Goal: Book appointment/travel/reservation

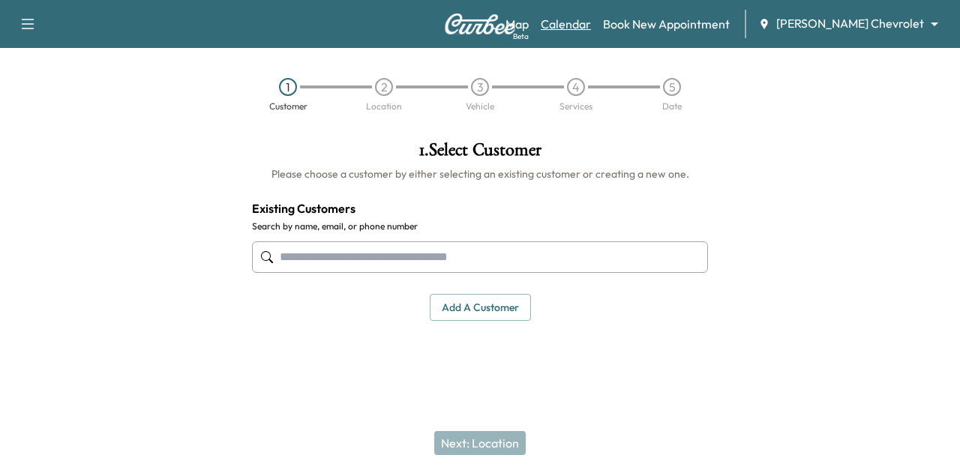
click at [591, 29] on link "Calendar" at bounding box center [565, 24] width 50 height 18
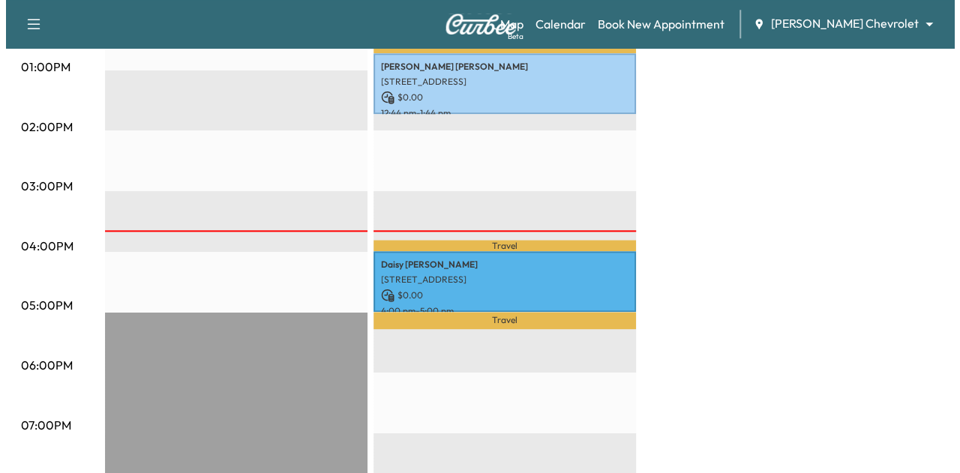
scroll to position [756, 0]
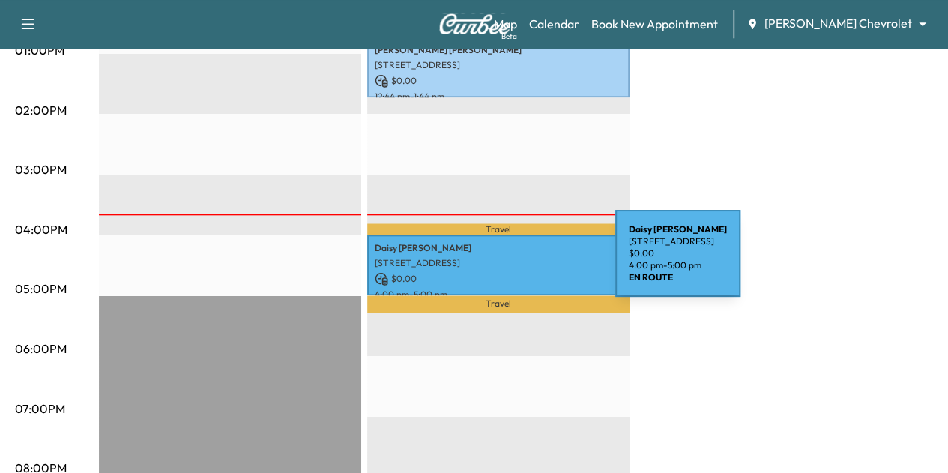
click at [503, 262] on div "[PERSON_NAME] [STREET_ADDRESS] $ 0.00 4:00 pm - 5:00 pm" at bounding box center [498, 265] width 262 height 61
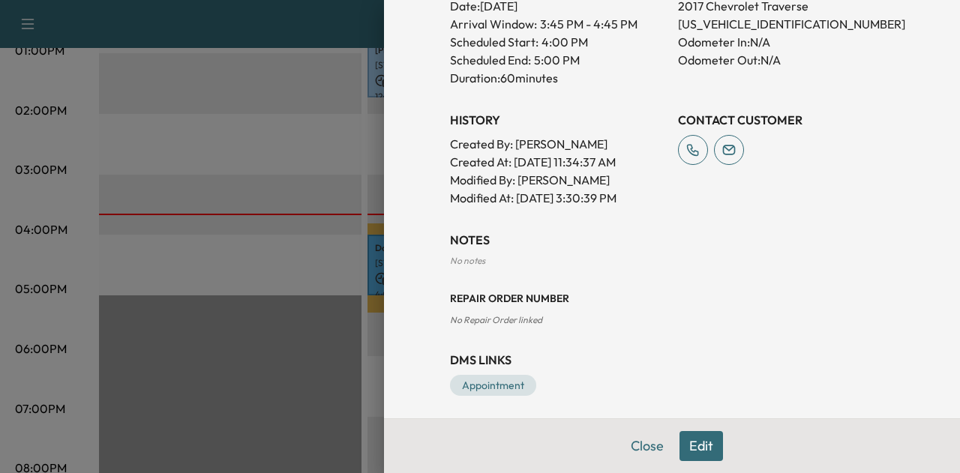
scroll to position [419, 0]
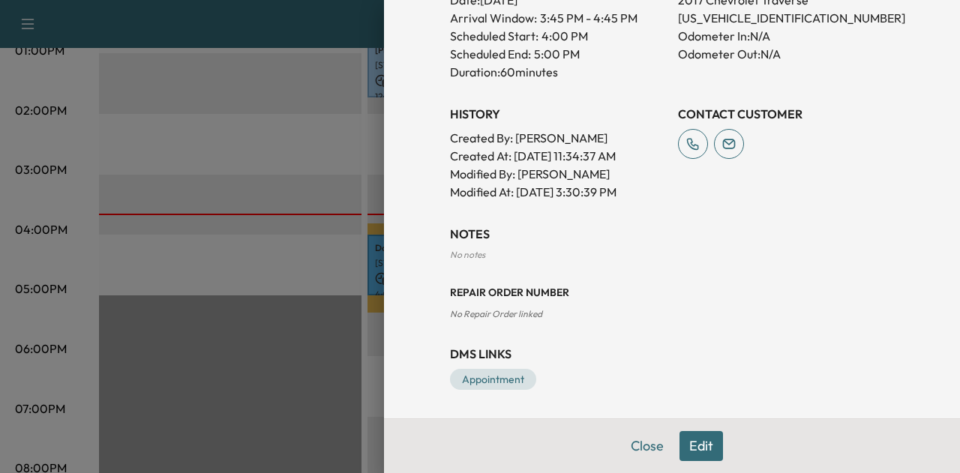
click at [685, 449] on button "Edit" at bounding box center [700, 446] width 43 height 30
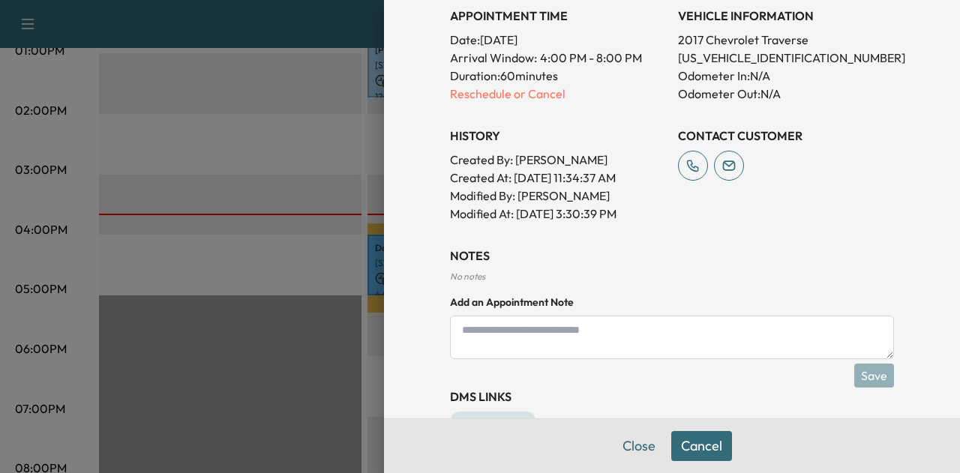
scroll to position [391, 0]
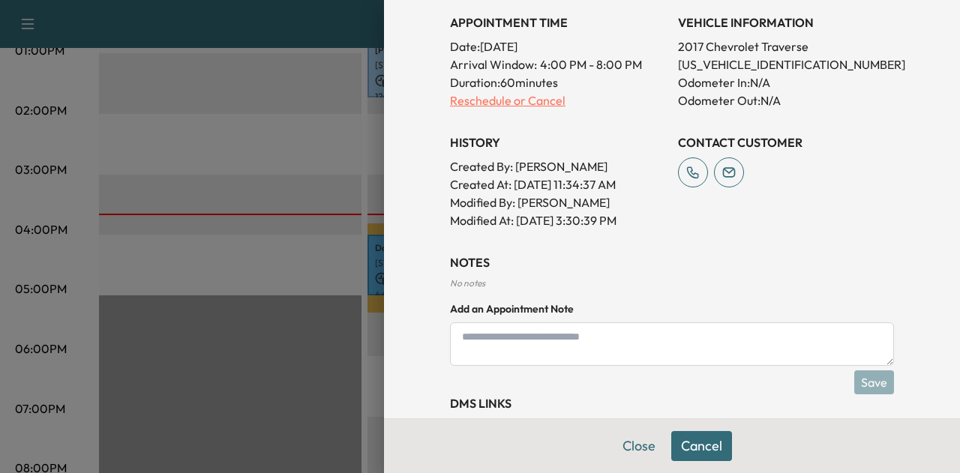
click at [486, 101] on p "Reschedule or Cancel" at bounding box center [558, 100] width 216 height 18
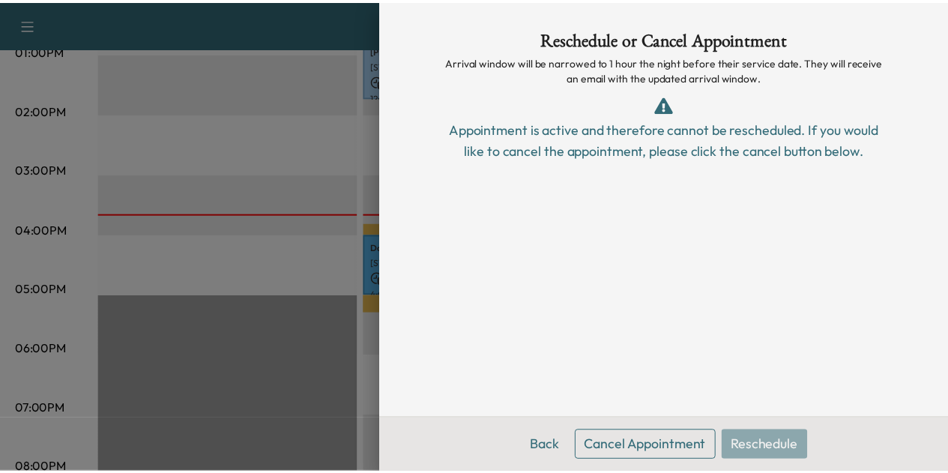
scroll to position [0, 0]
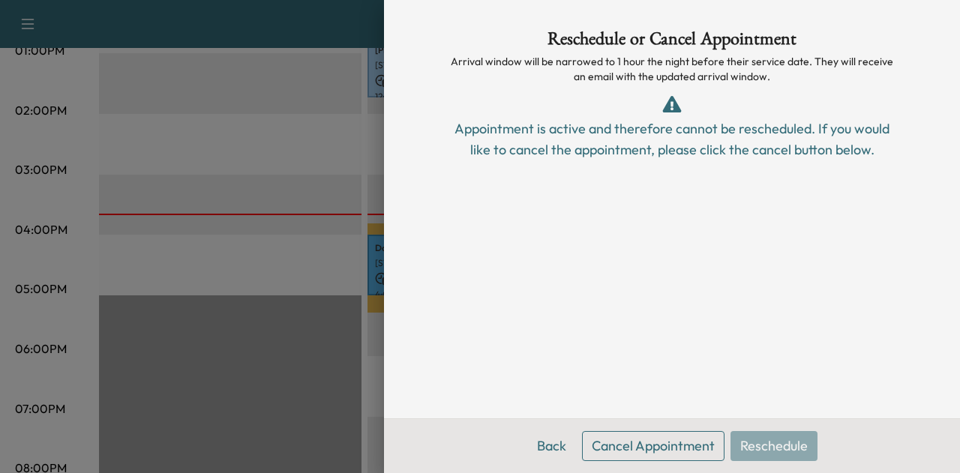
click at [527, 147] on div "Appointment is active and therefore cannot be rescheduled. If you would like to…" at bounding box center [672, 139] width 444 height 42
click at [597, 442] on button "Cancel Appointment" at bounding box center [653, 446] width 142 height 30
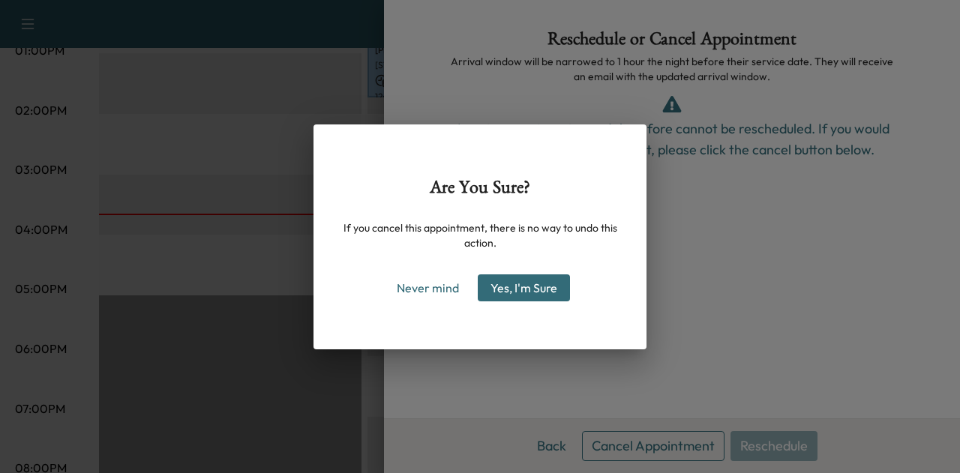
click at [519, 283] on button "Yes, I'm Sure" at bounding box center [524, 287] width 92 height 27
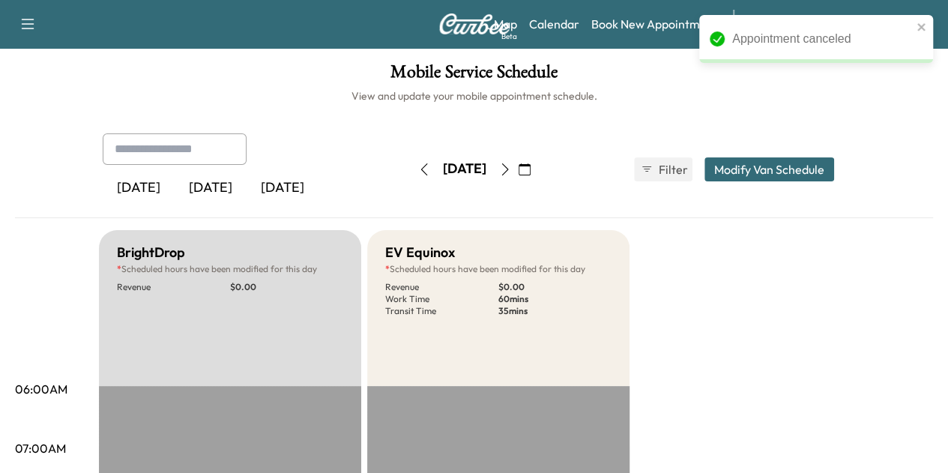
click at [531, 167] on icon "button" at bounding box center [525, 169] width 12 height 12
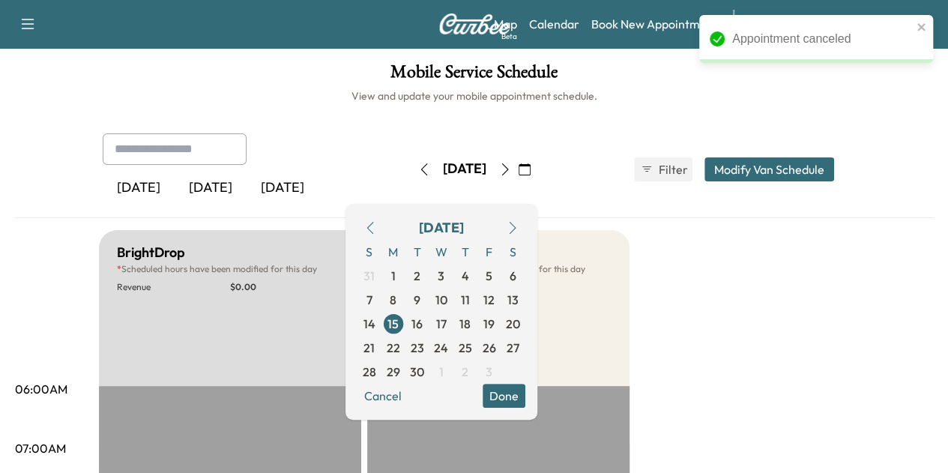
click at [516, 222] on icon "button" at bounding box center [512, 228] width 7 height 12
click at [444, 269] on span "1" at bounding box center [441, 276] width 4 height 18
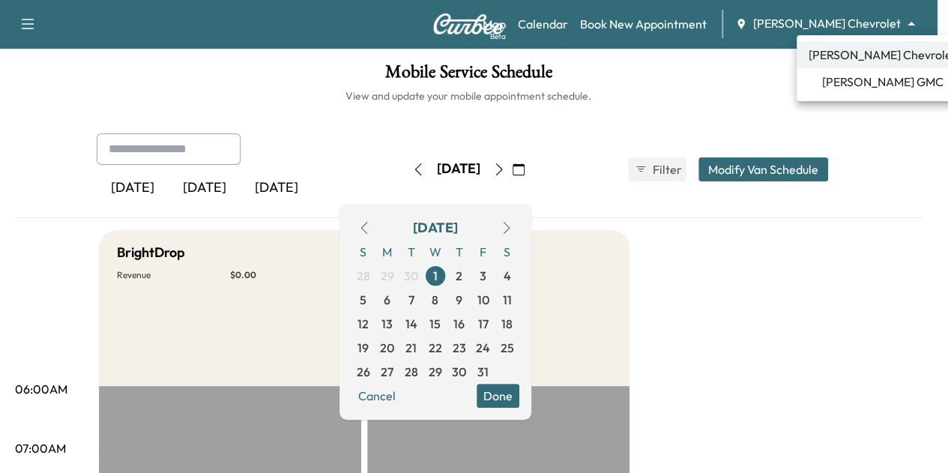
click at [861, 31] on body "Support Log Out Map Beta Calendar Book New Appointment Mauer Chevrolet ********…" at bounding box center [474, 236] width 948 height 473
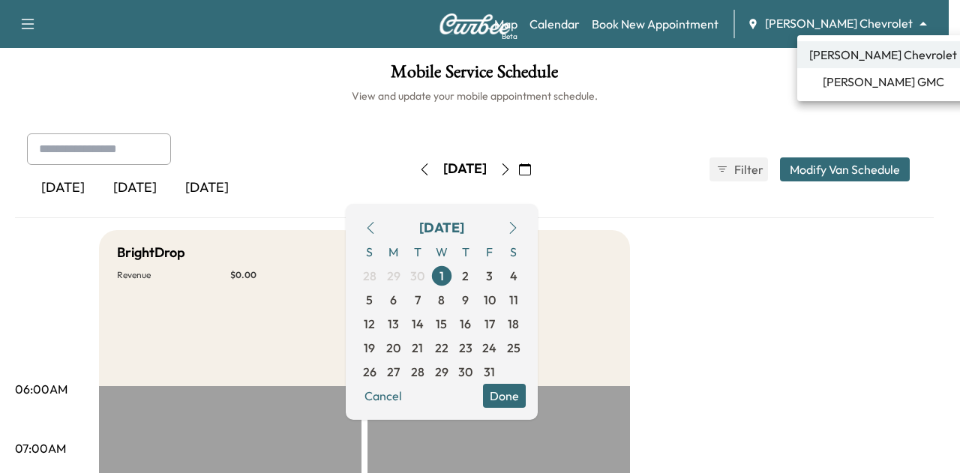
click at [862, 82] on span "Mauer GMC" at bounding box center [882, 82] width 121 height 18
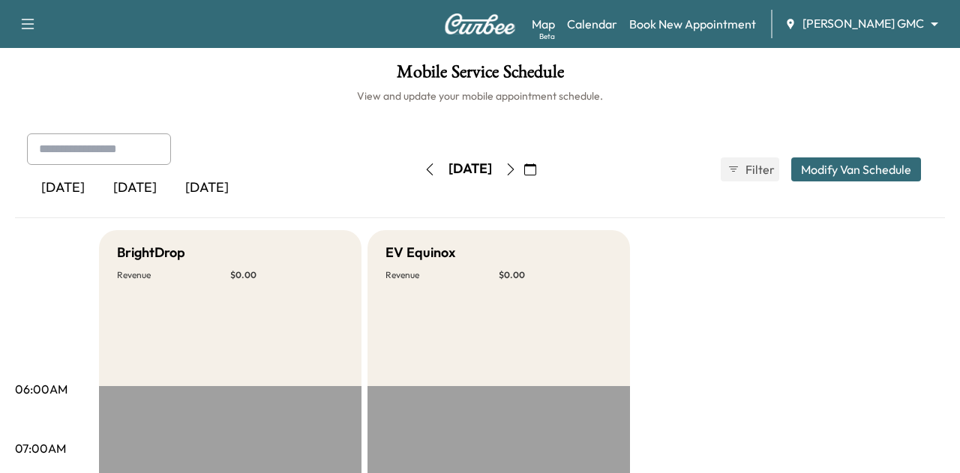
click at [893, 16] on body "Support Log Out Map Beta Calendar Book New Appointment Mauer GMC ******** ​ Mob…" at bounding box center [480, 236] width 960 height 473
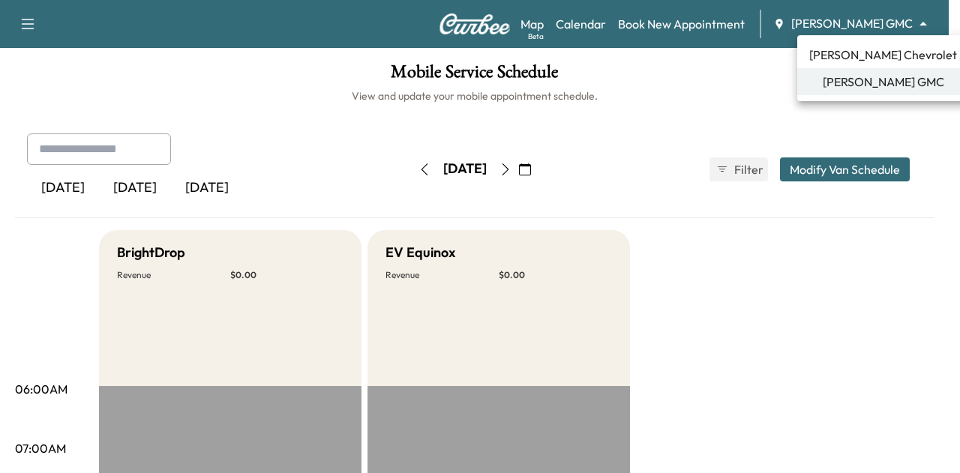
click at [870, 51] on span "[PERSON_NAME] Chevrolet" at bounding box center [883, 55] width 148 height 18
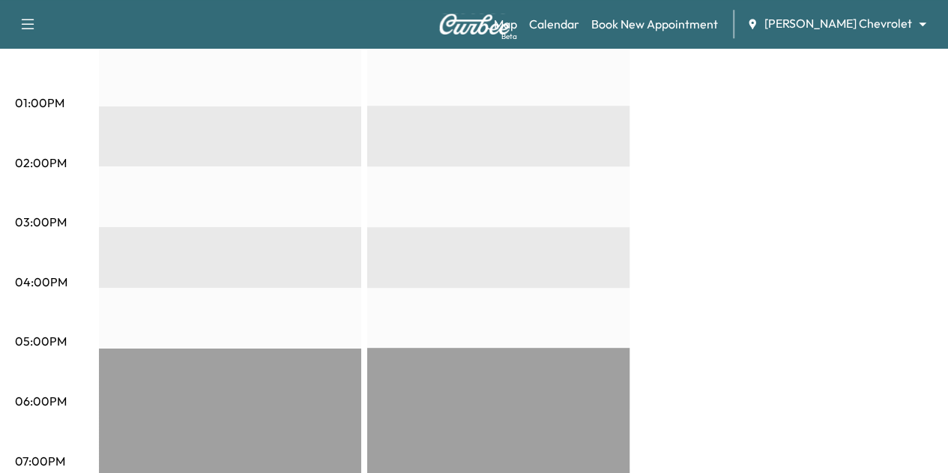
scroll to position [710, 0]
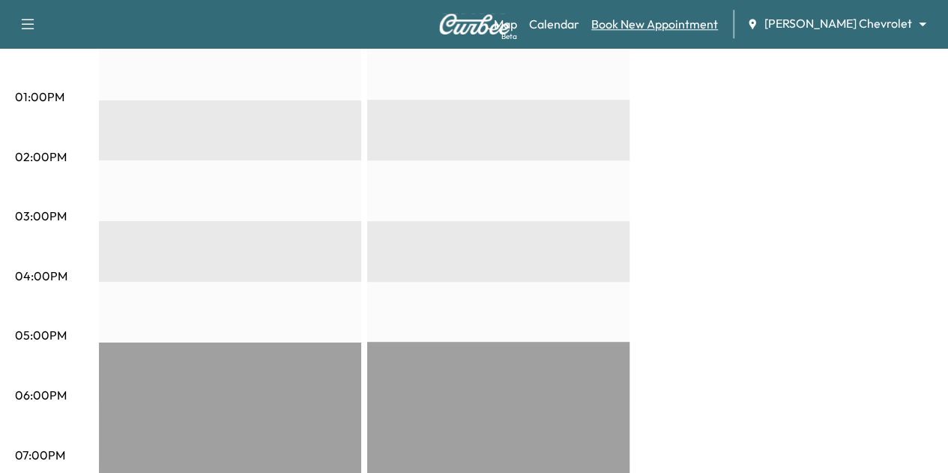
click at [718, 25] on link "Book New Appointment" at bounding box center [654, 24] width 127 height 18
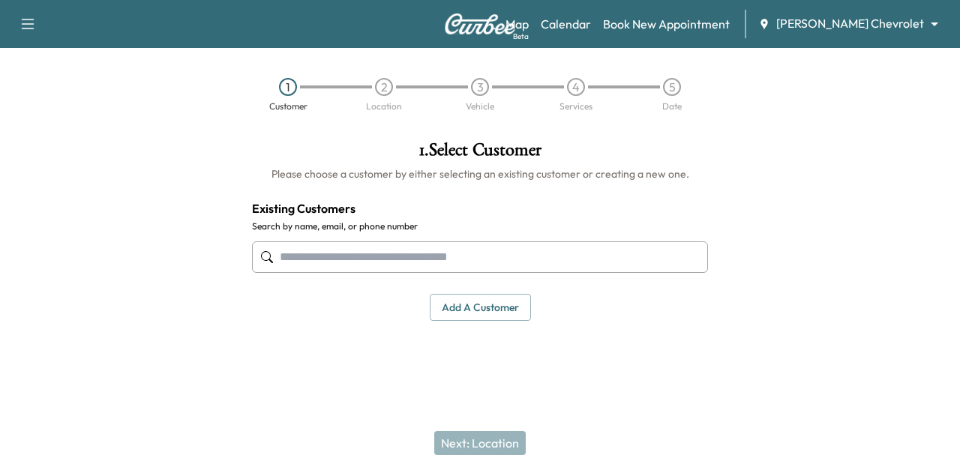
click at [442, 259] on input "text" at bounding box center [480, 256] width 456 height 31
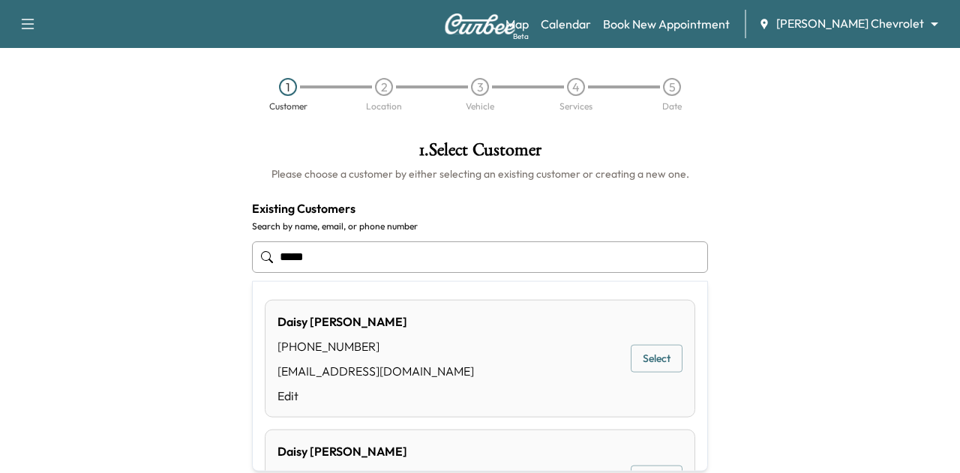
click at [651, 360] on button "Select" at bounding box center [656, 359] width 52 height 28
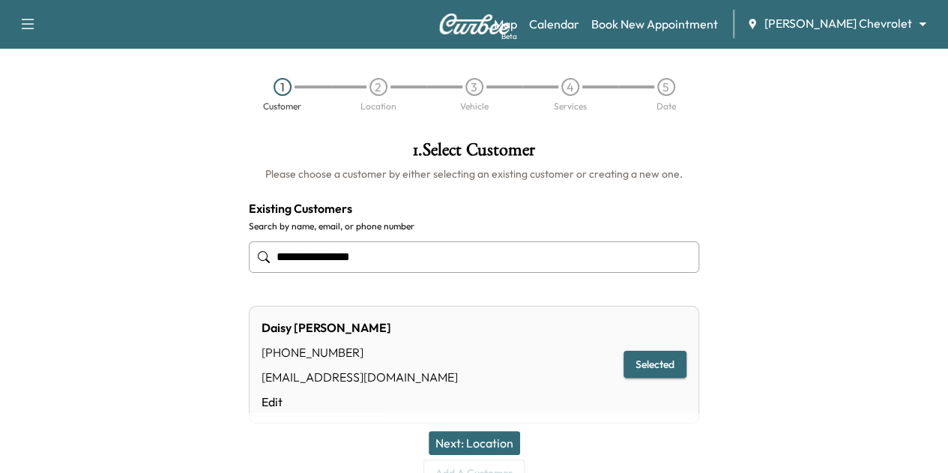
type input "**********"
click at [501, 439] on button "Next: Location" at bounding box center [474, 443] width 91 height 24
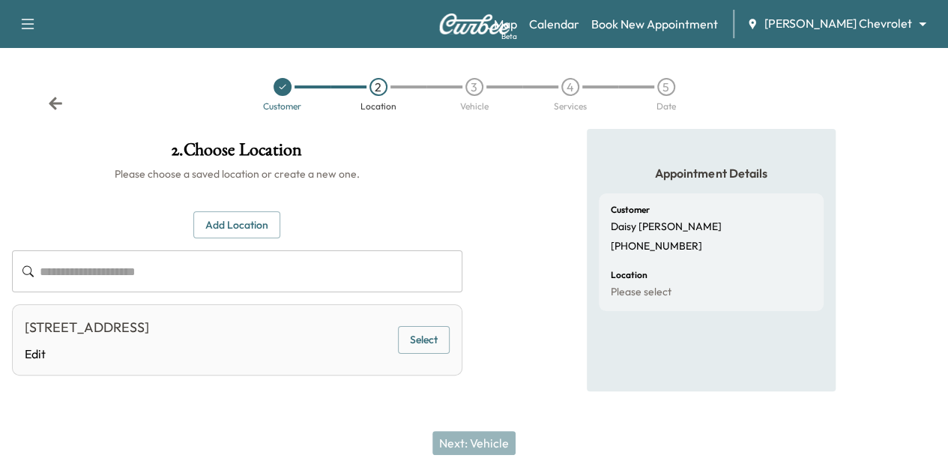
scroll to position [12, 0]
click at [450, 340] on button "Select" at bounding box center [424, 340] width 52 height 28
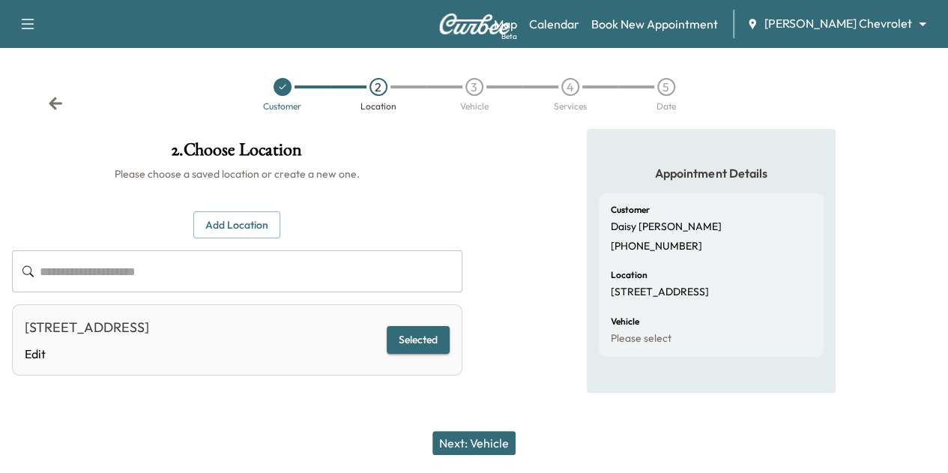
click at [499, 446] on button "Next: Vehicle" at bounding box center [474, 443] width 83 height 24
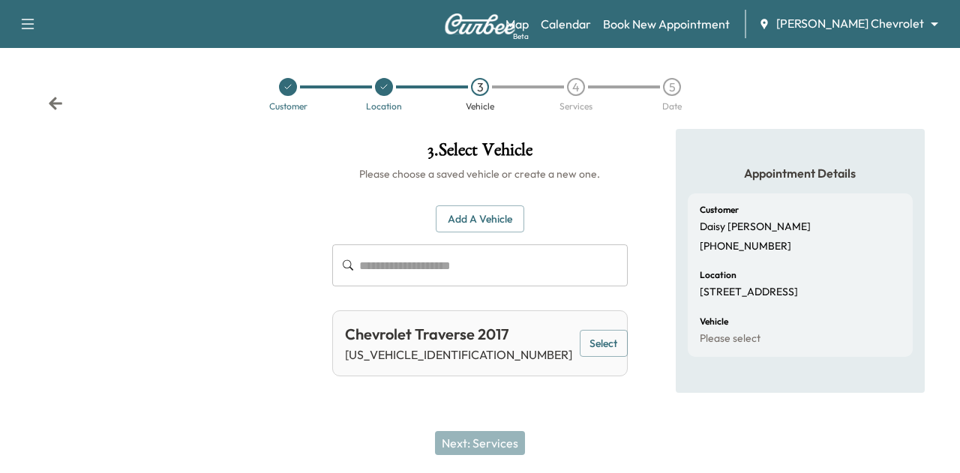
click at [581, 344] on button "Select" at bounding box center [603, 344] width 48 height 28
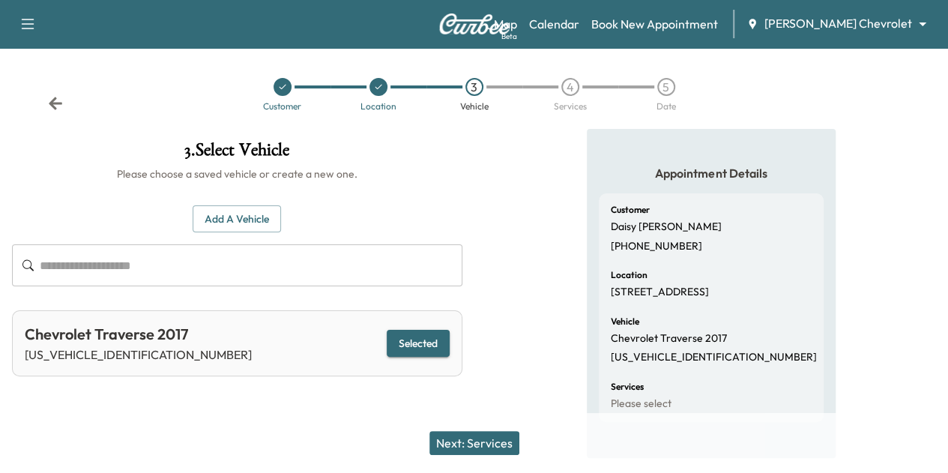
click at [489, 453] on button "Next: Services" at bounding box center [475, 443] width 90 height 24
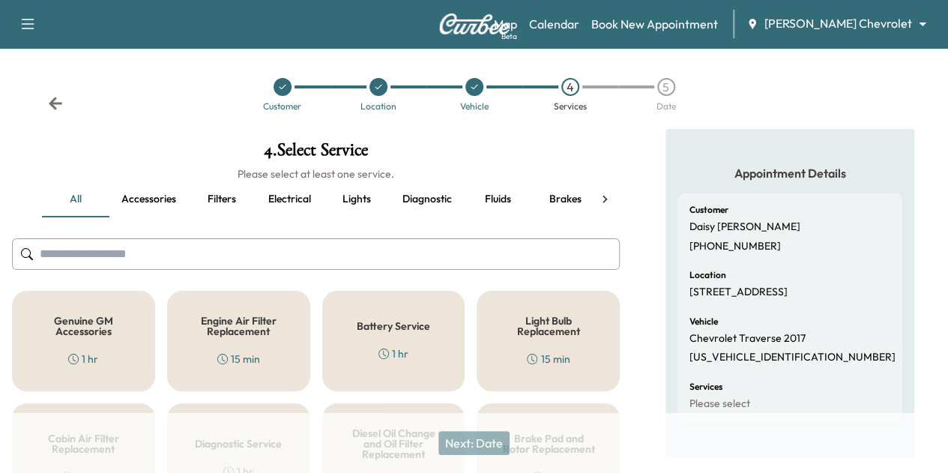
click at [85, 340] on div "Genuine GM Accessories 1 hr" at bounding box center [83, 341] width 143 height 100
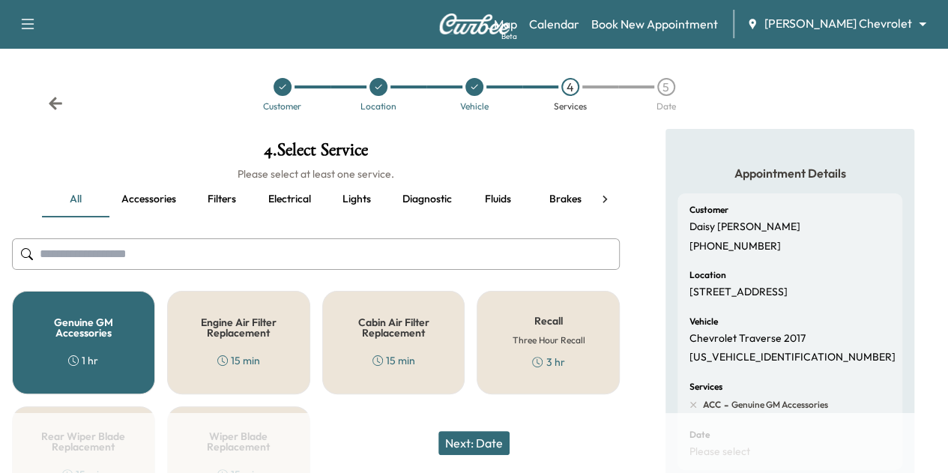
click at [495, 448] on button "Next: Date" at bounding box center [474, 443] width 71 height 24
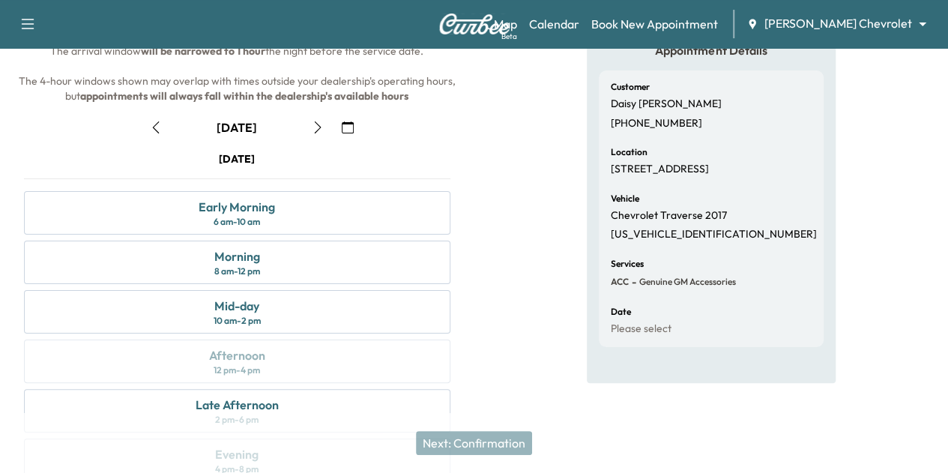
scroll to position [124, 0]
click at [361, 139] on button "button" at bounding box center [347, 127] width 25 height 24
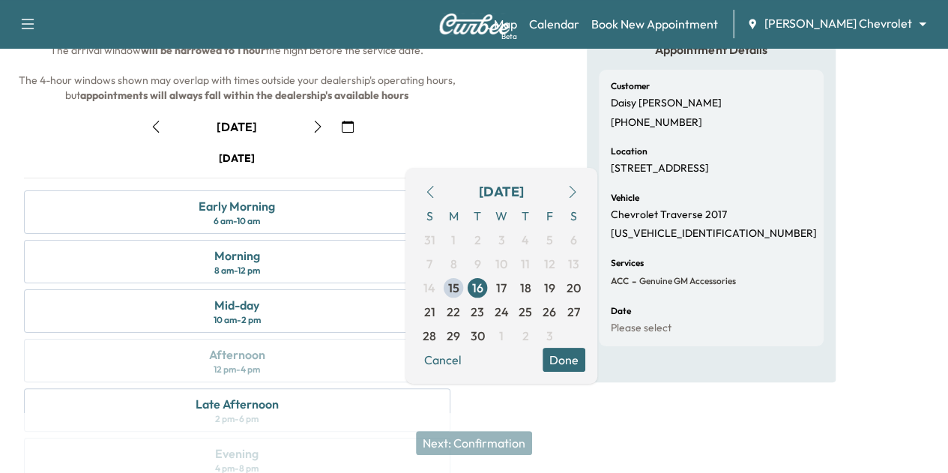
click at [576, 185] on button "button" at bounding box center [572, 192] width 25 height 24
click at [498, 238] on span "1" at bounding box center [501, 240] width 24 height 24
click at [567, 360] on button "Done" at bounding box center [564, 360] width 43 height 24
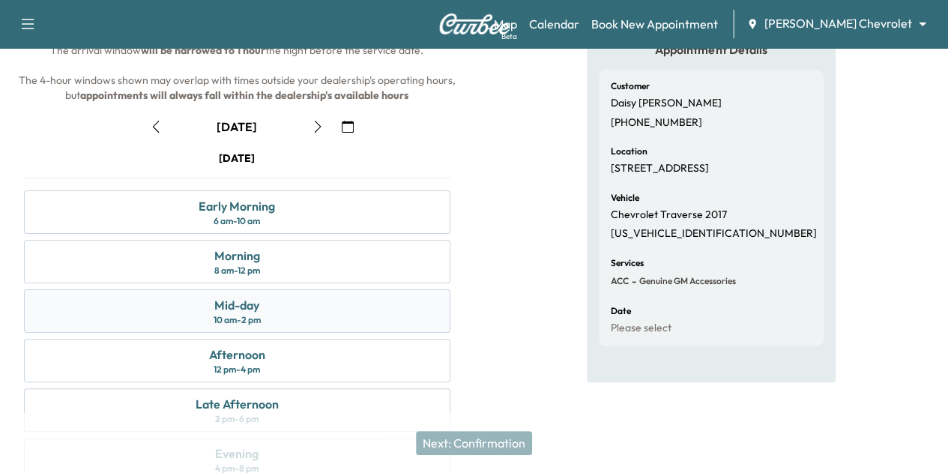
scroll to position [273, 0]
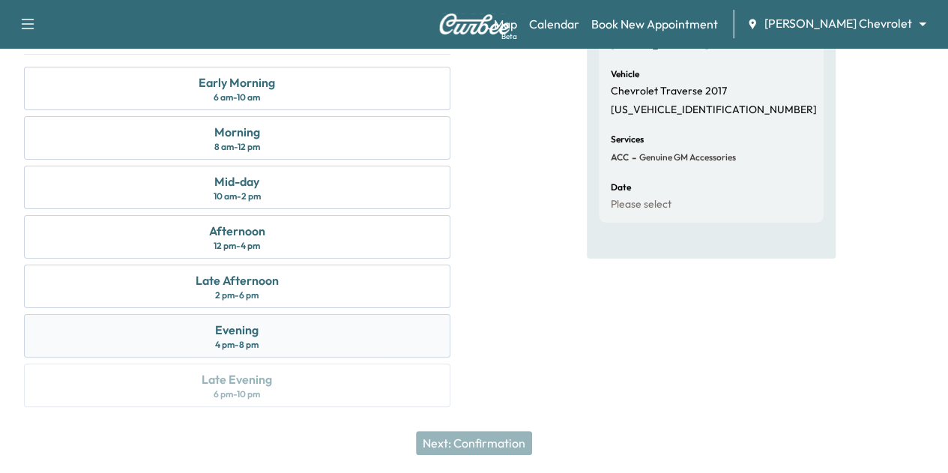
click at [451, 343] on div "Evening 4 pm - 8 pm" at bounding box center [237, 335] width 427 height 43
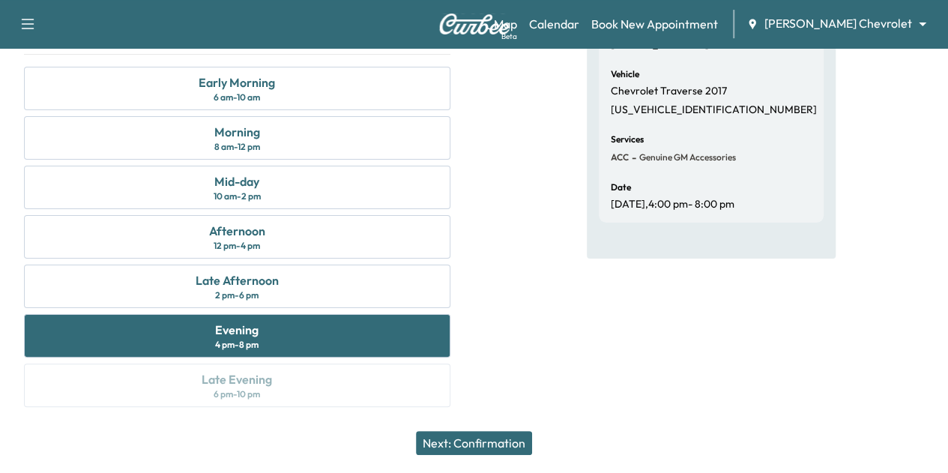
click at [525, 445] on button "Next: Confirmation" at bounding box center [474, 443] width 116 height 24
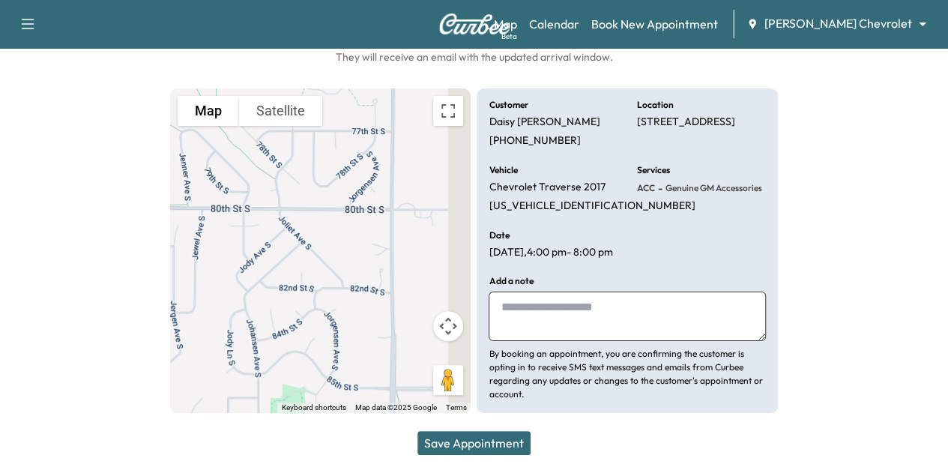
click at [583, 302] on textarea at bounding box center [627, 316] width 277 height 49
type textarea "***"
click at [457, 439] on button "Save Appointment" at bounding box center [474, 443] width 113 height 24
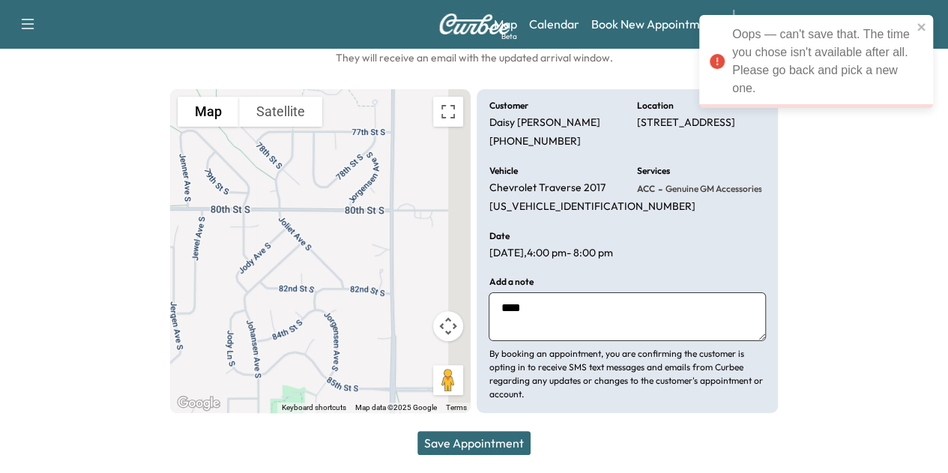
click at [557, 313] on textarea "***" at bounding box center [627, 316] width 277 height 49
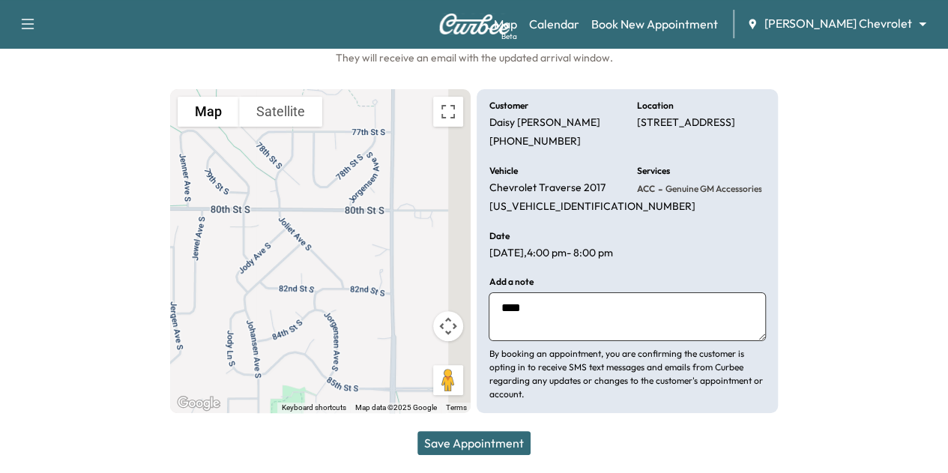
click at [514, 439] on button "Save Appointment" at bounding box center [474, 443] width 113 height 24
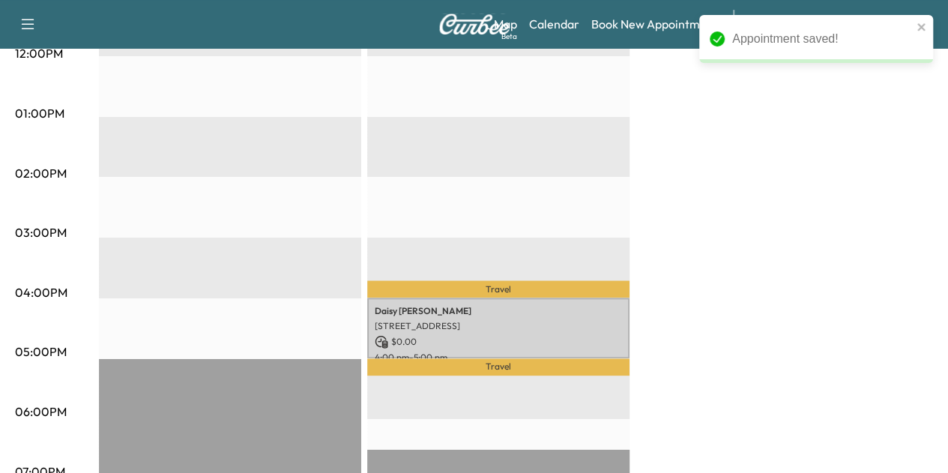
scroll to position [693, 0]
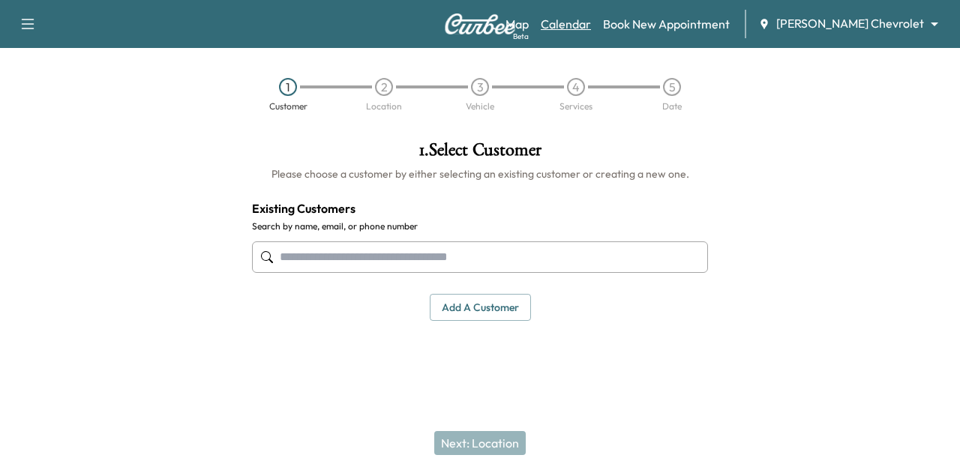
click at [591, 17] on link "Calendar" at bounding box center [565, 24] width 50 height 18
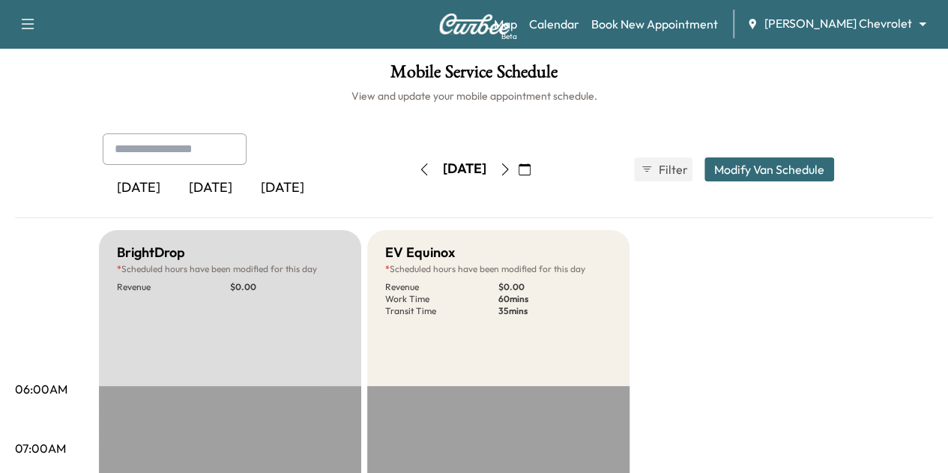
click at [531, 171] on icon "button" at bounding box center [525, 169] width 12 height 12
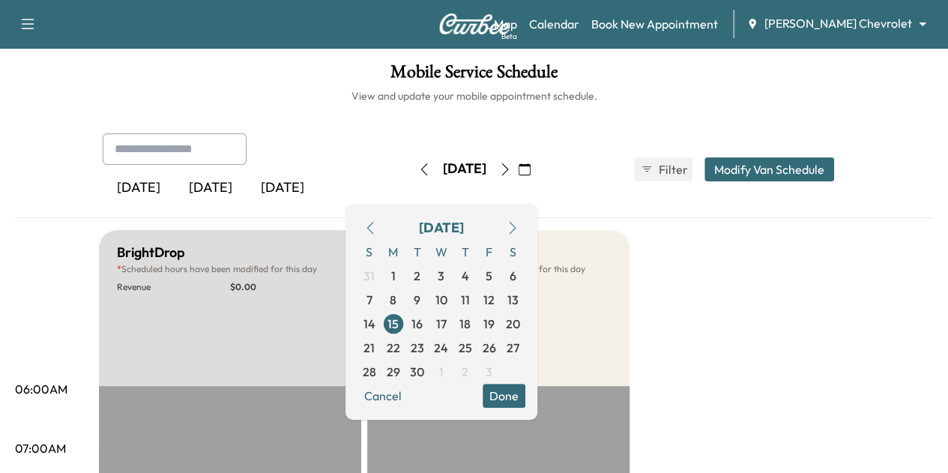
click at [519, 222] on icon "button" at bounding box center [513, 228] width 12 height 12
click at [454, 276] on span "1" at bounding box center [442, 276] width 24 height 24
type input "**"
type input "***"
type input "**"
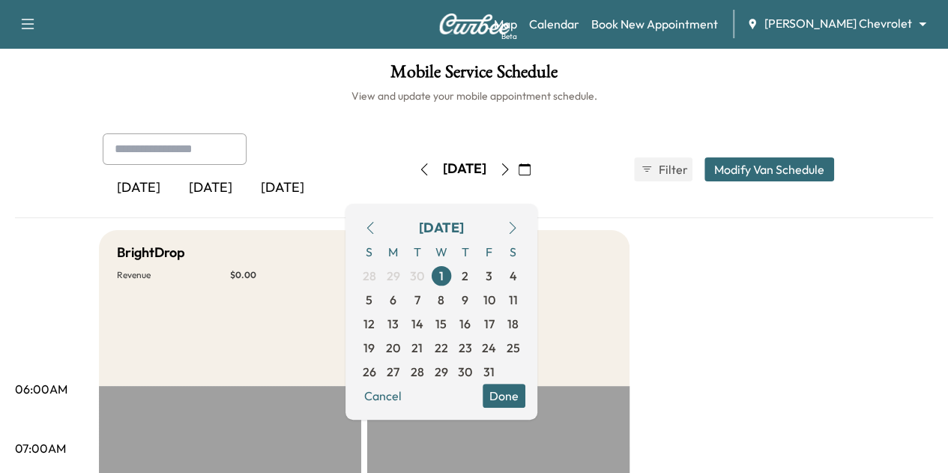
click at [826, 169] on button "Modify Van Schedule" at bounding box center [770, 169] width 130 height 24
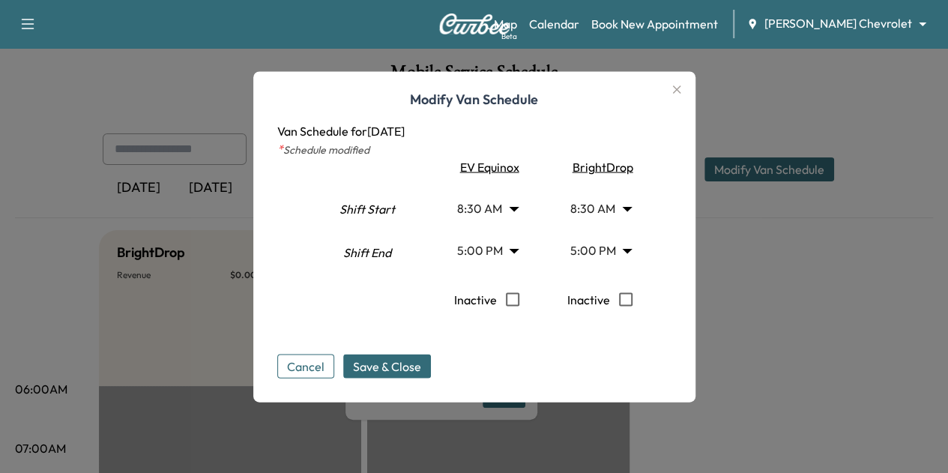
click at [627, 255] on body "Support Log Out Map Beta Calendar Book New Appointment [PERSON_NAME] Chevrolet …" at bounding box center [474, 236] width 948 height 473
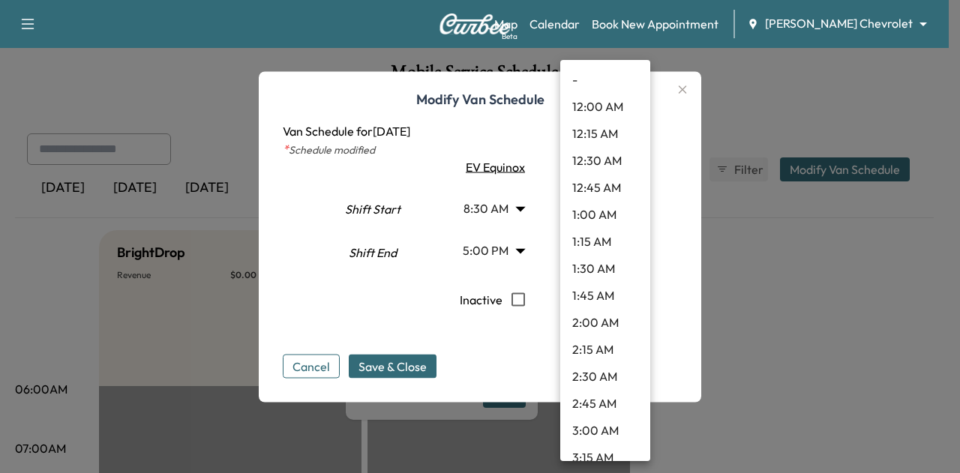
scroll to position [1681, 0]
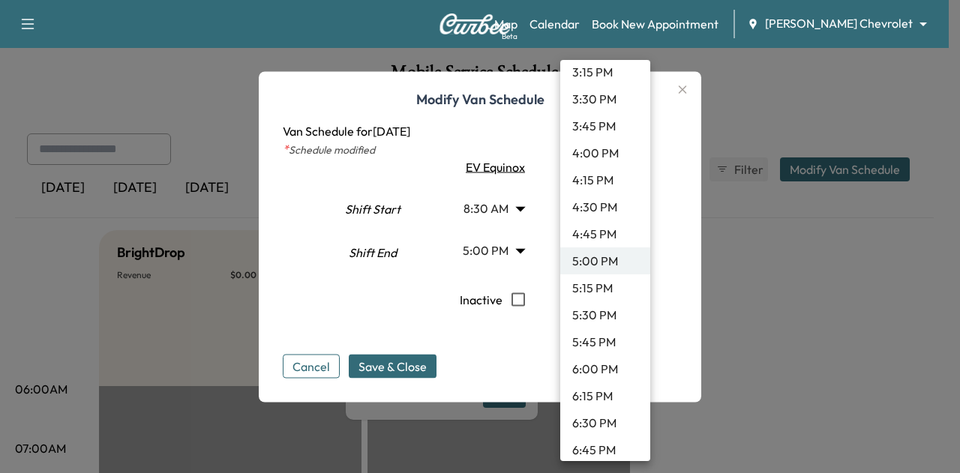
click at [518, 251] on div at bounding box center [480, 236] width 960 height 473
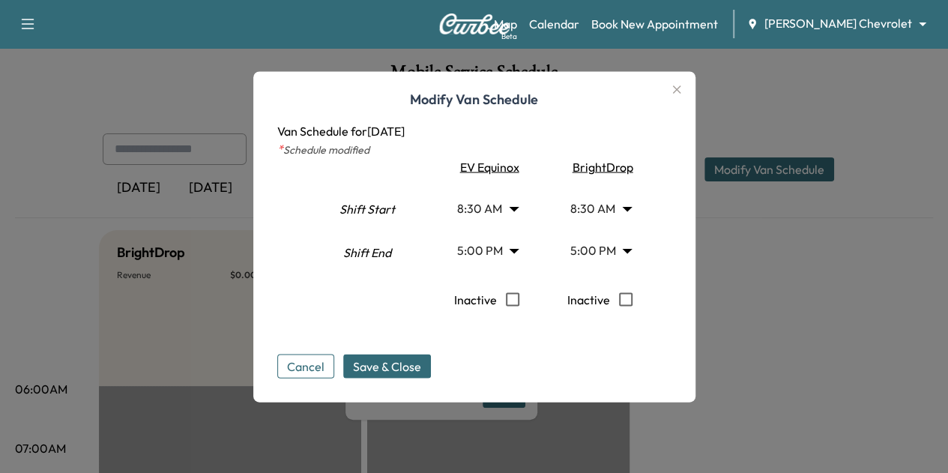
click at [518, 251] on body "Support Log Out Map Beta Calendar Book New Appointment [PERSON_NAME] Chevrolet …" at bounding box center [474, 236] width 948 height 473
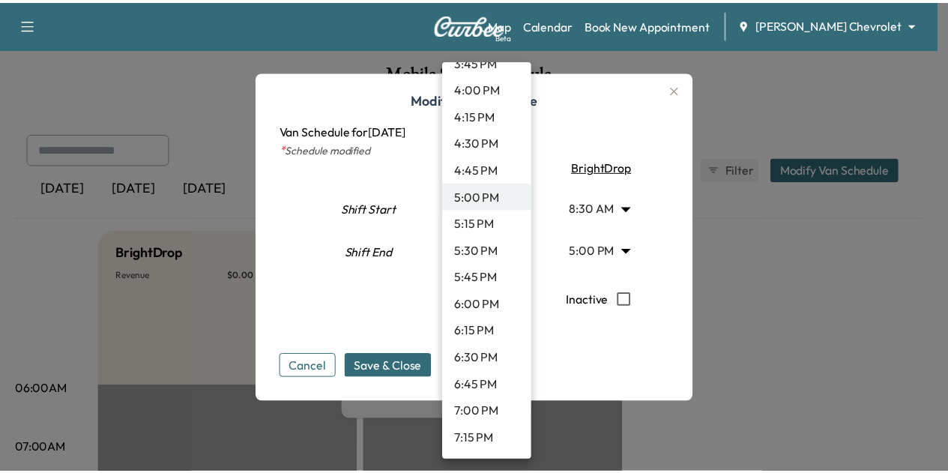
scroll to position [1745, 0]
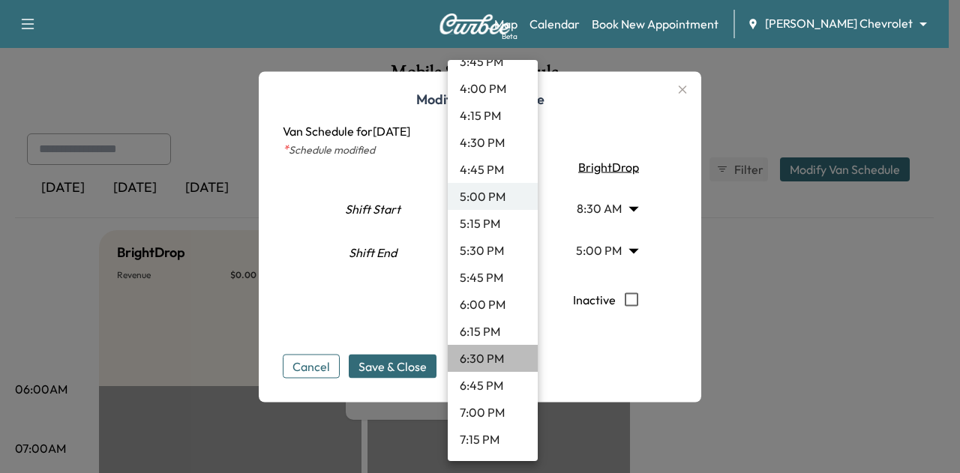
click at [498, 350] on li "6:30 PM" at bounding box center [493, 358] width 90 height 27
type input "****"
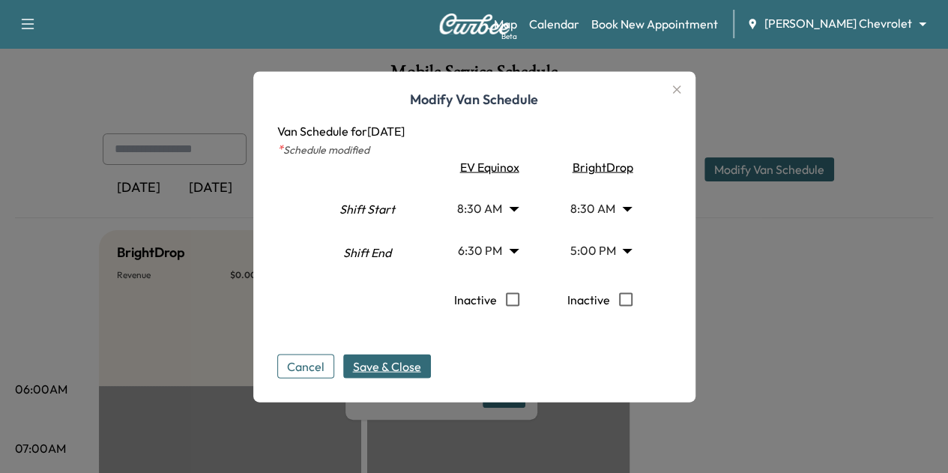
click at [387, 373] on span "Save & Close" at bounding box center [387, 366] width 68 height 18
